Goal: Check status: Check status

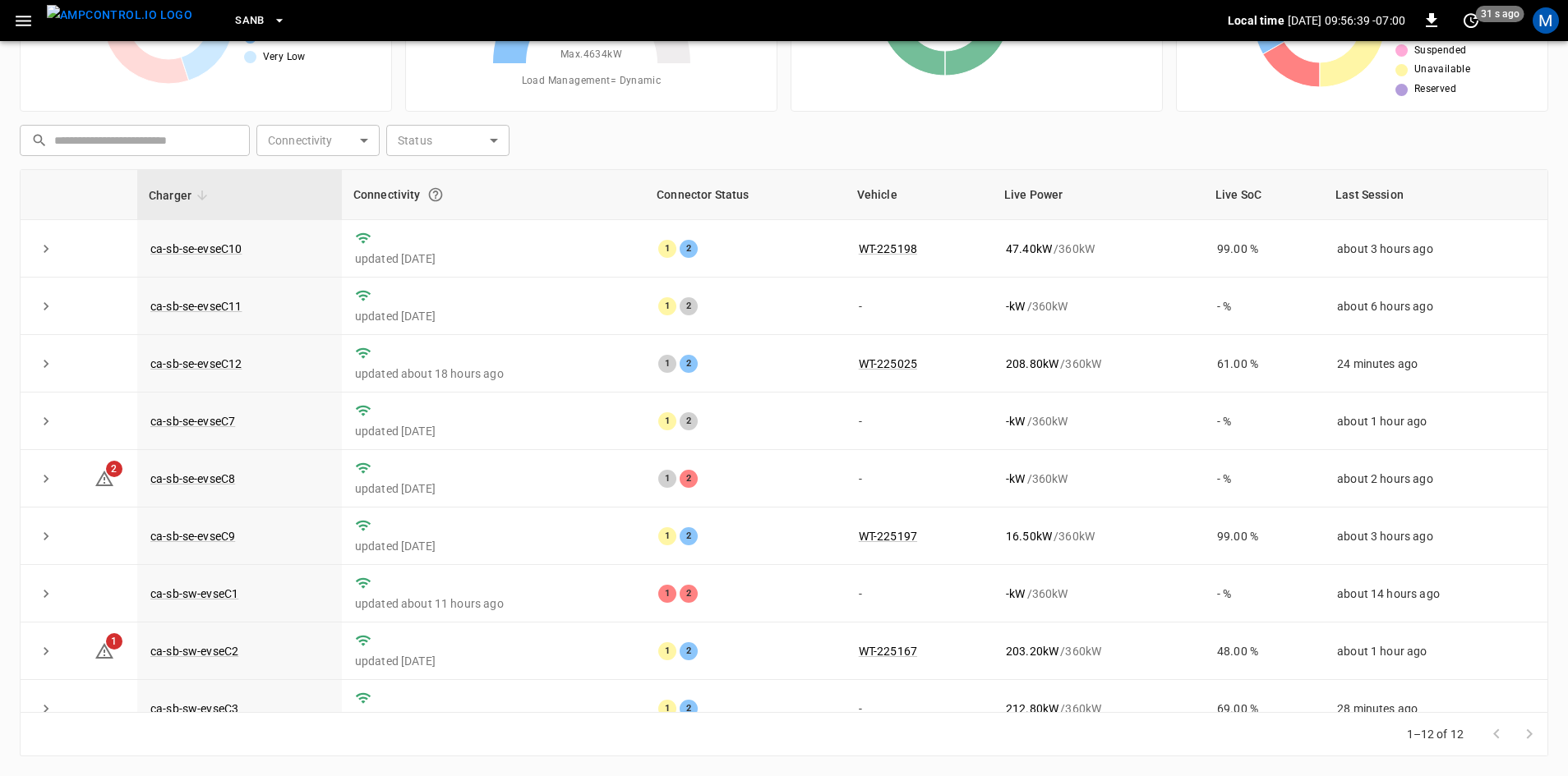
scroll to position [126, 0]
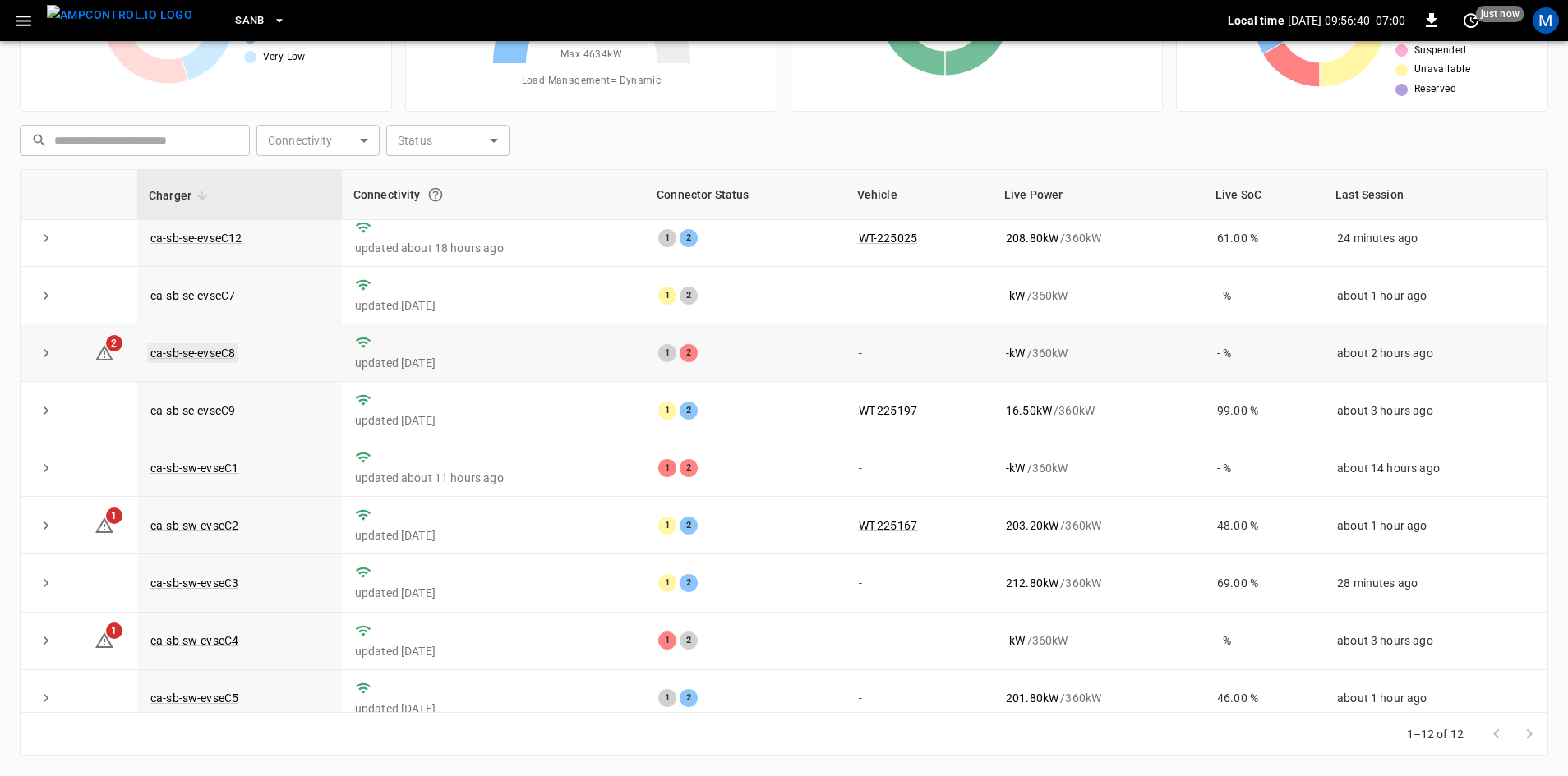
click at [224, 361] on link "ca-sb-se-evseC8" at bounding box center [193, 353] width 92 height 19
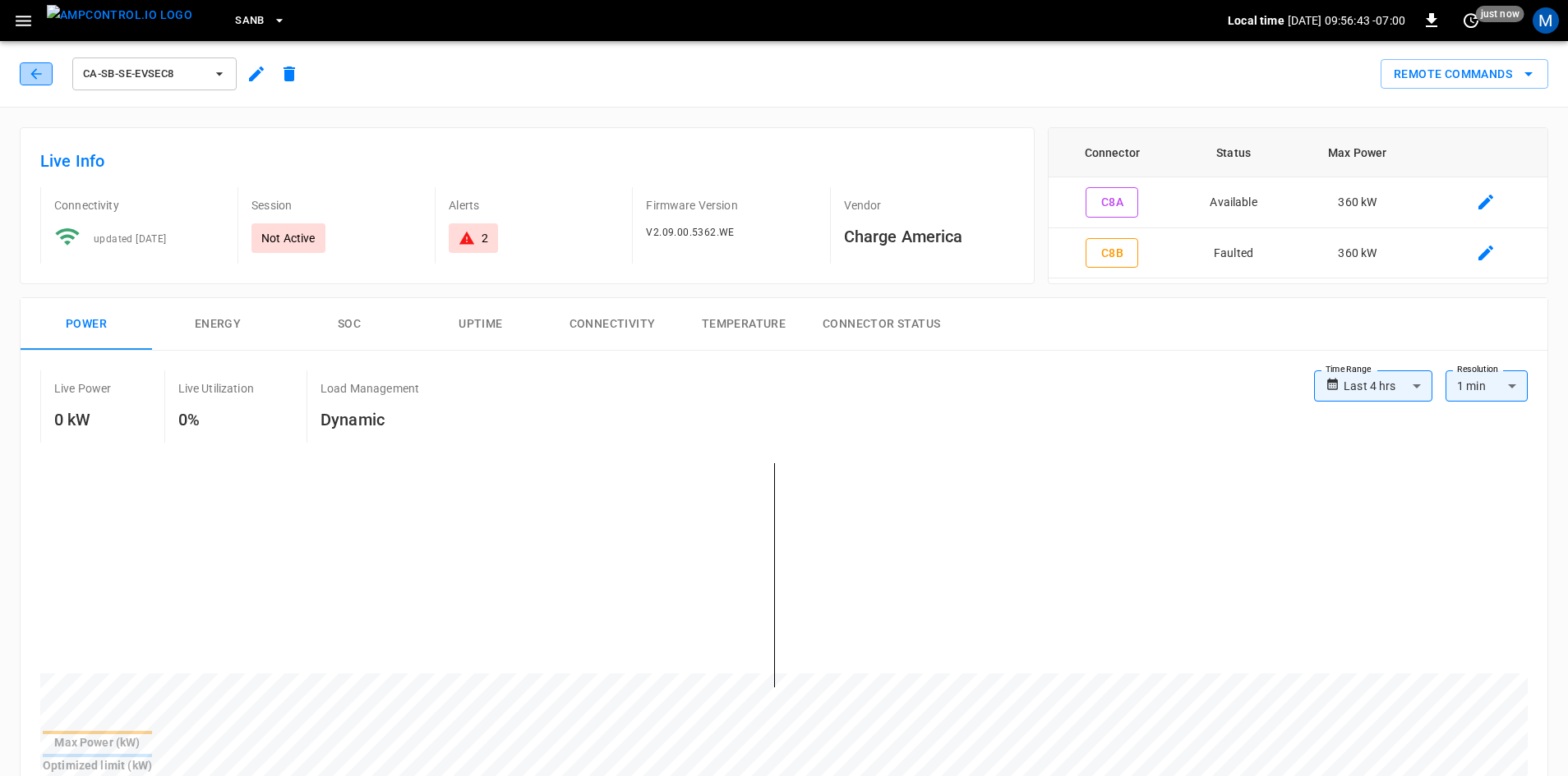
click at [36, 73] on icon "button" at bounding box center [36, 74] width 17 height 17
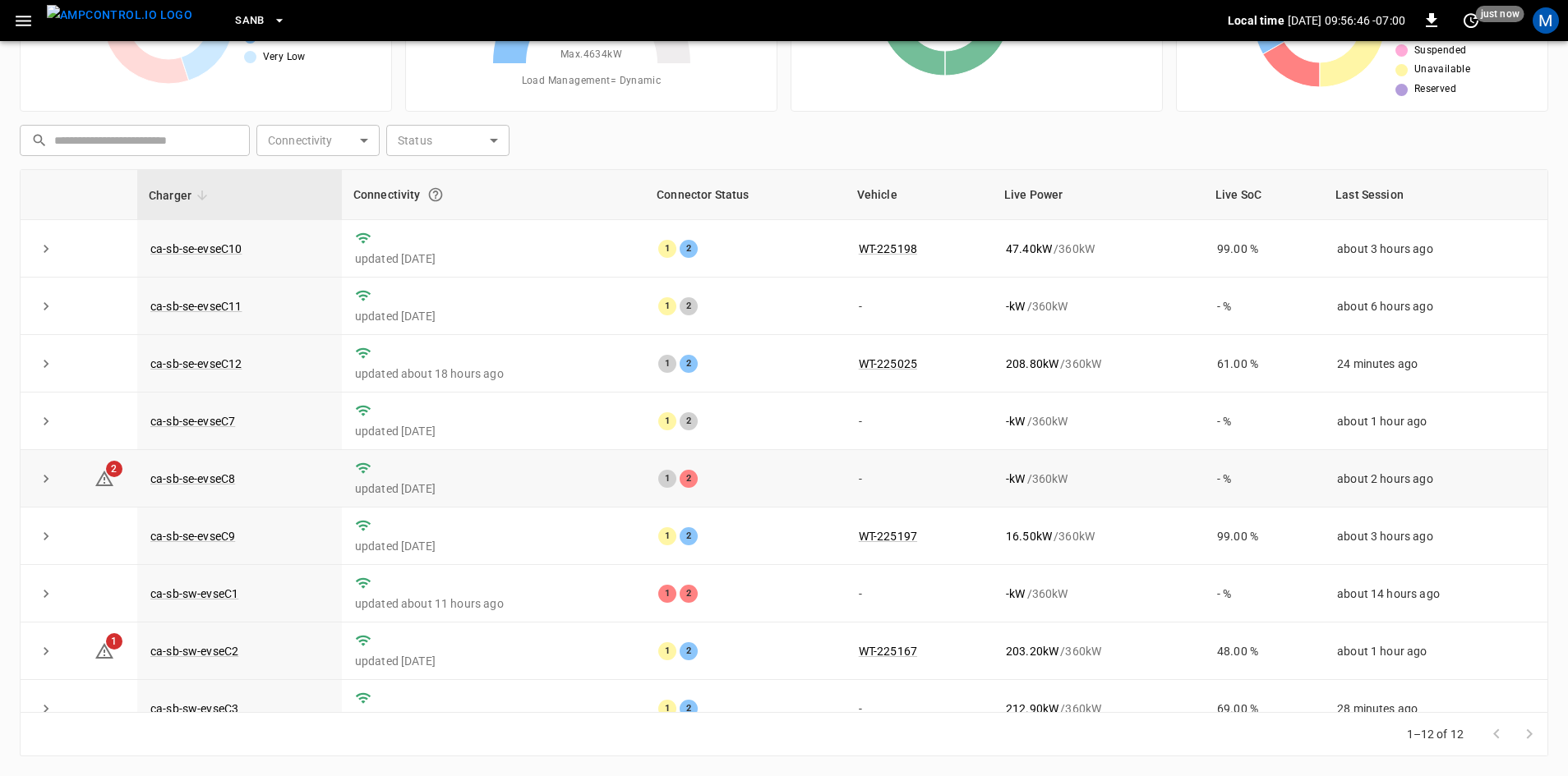
scroll to position [208, 0]
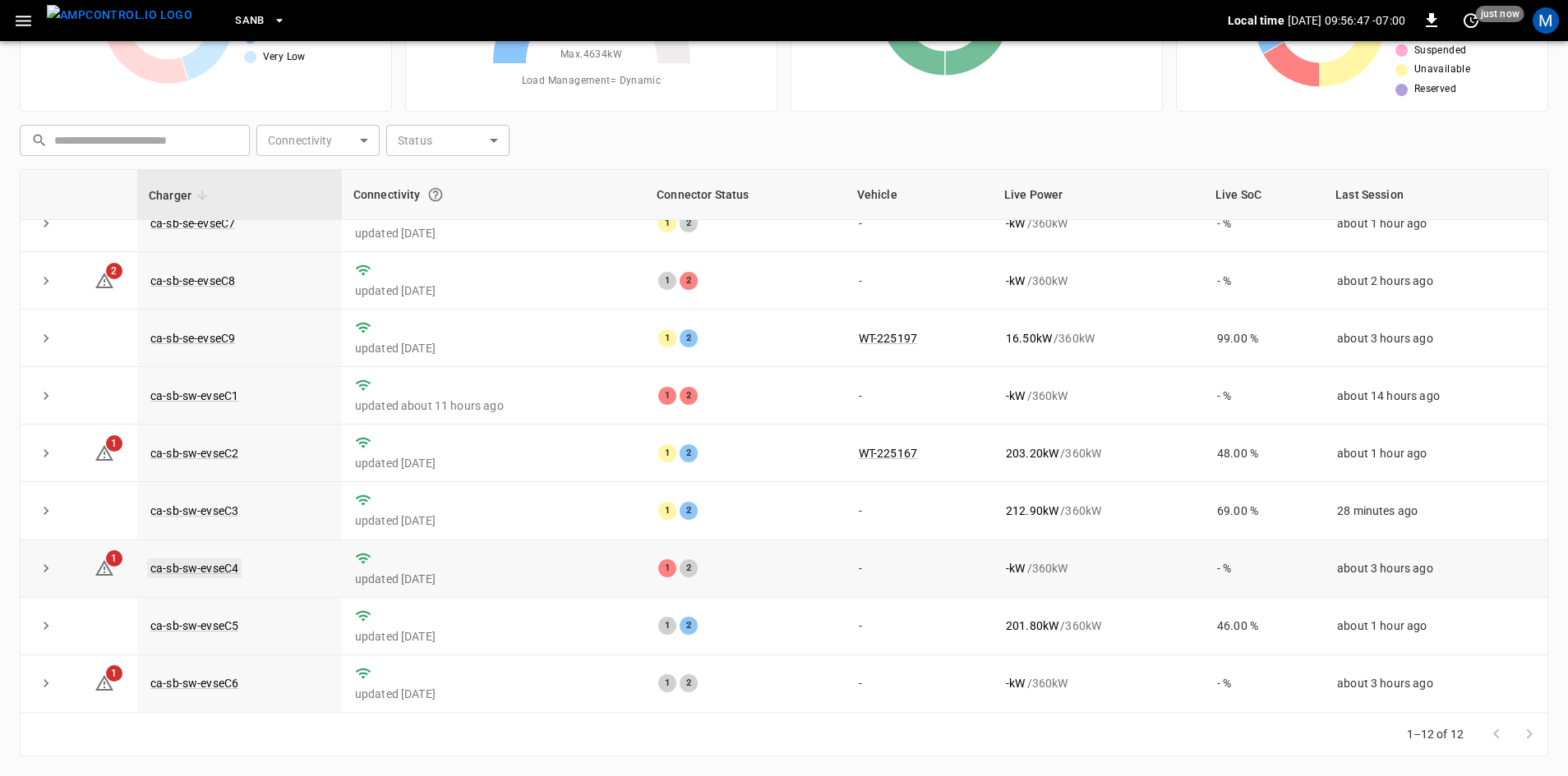
click at [211, 569] on link "ca-sb-sw-evseC4" at bounding box center [194, 568] width 94 height 19
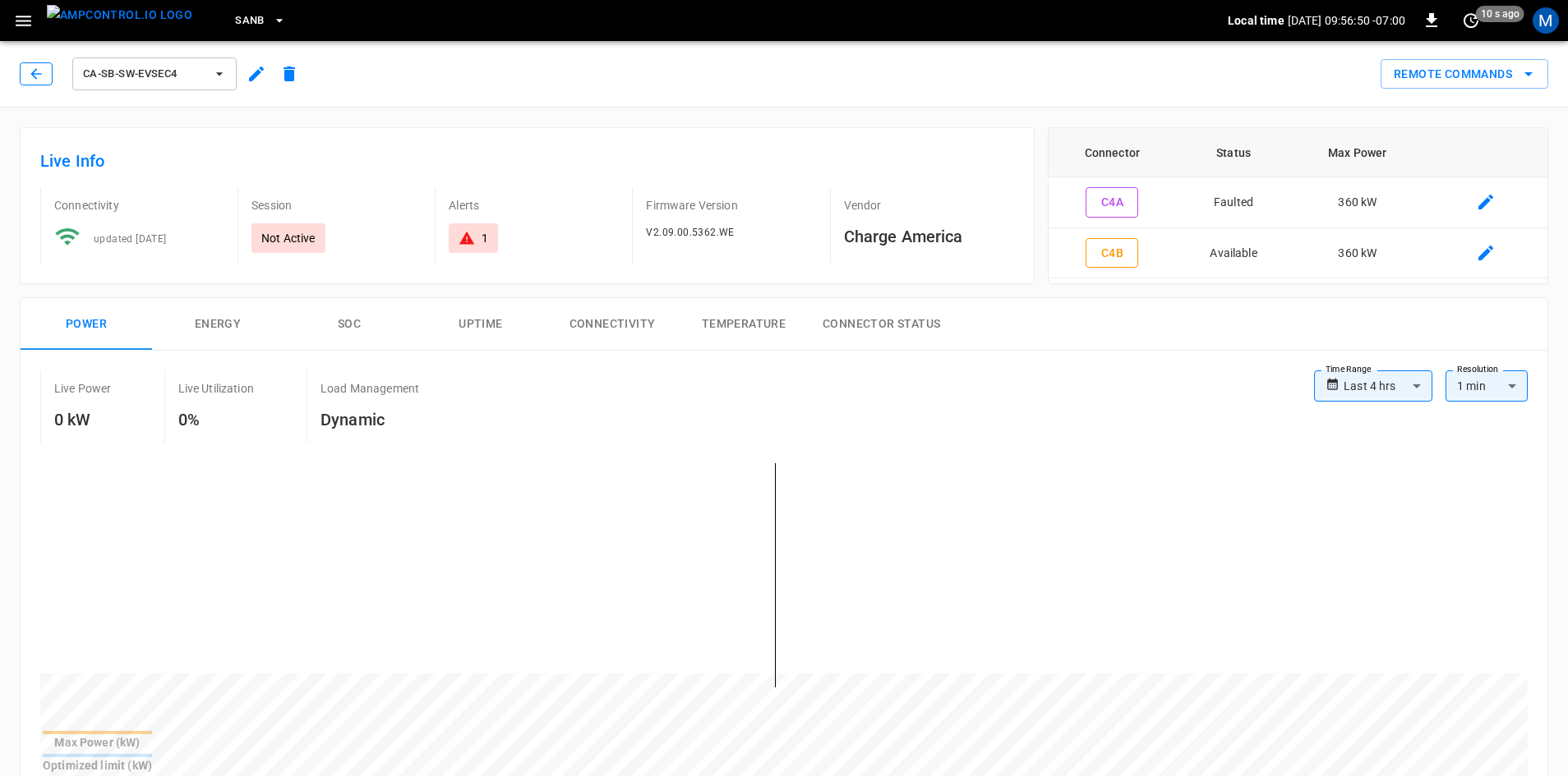
click at [29, 66] on icon "button" at bounding box center [36, 74] width 17 height 17
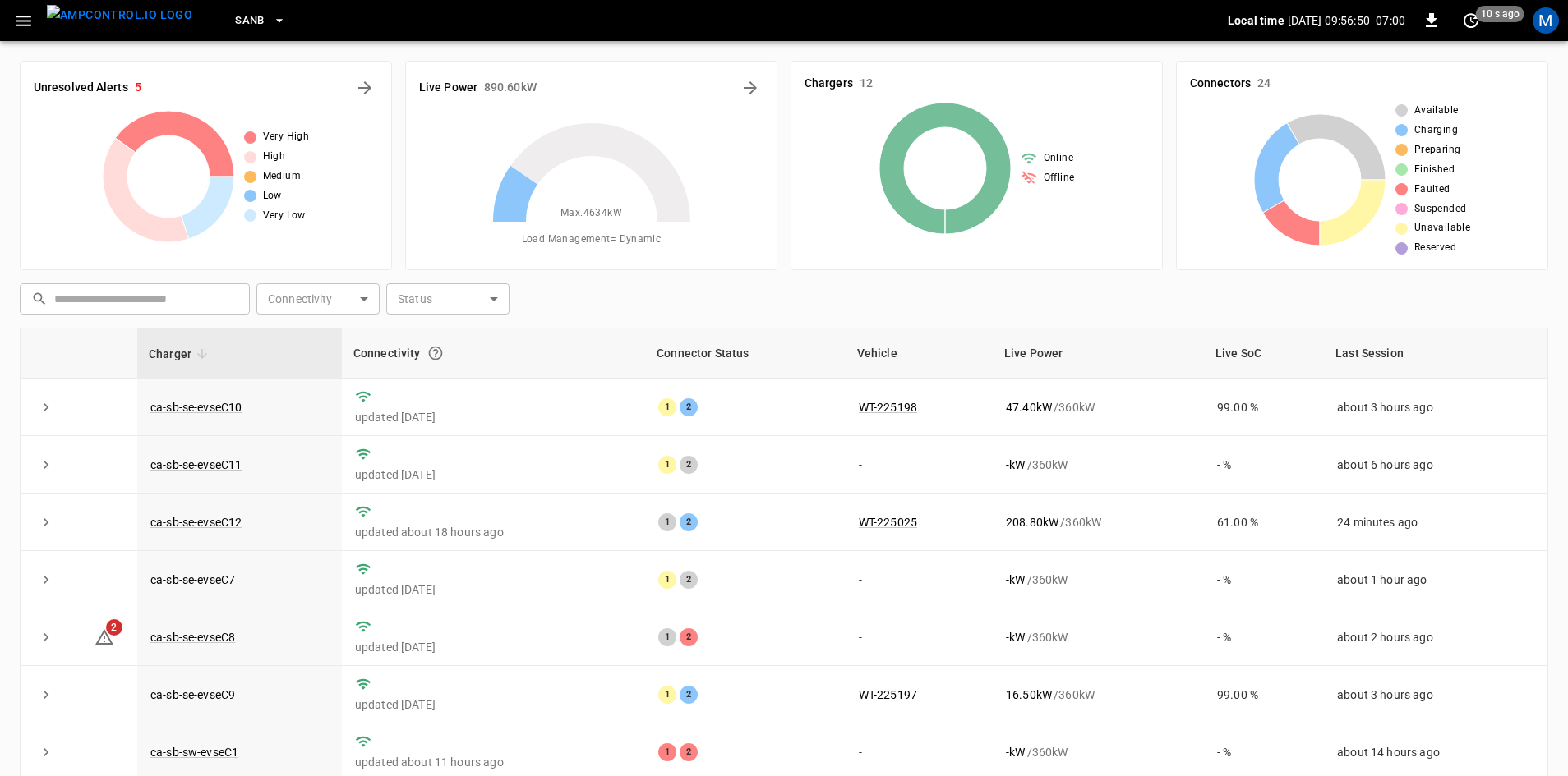
scroll to position [158, 0]
